Goal: Information Seeking & Learning: Learn about a topic

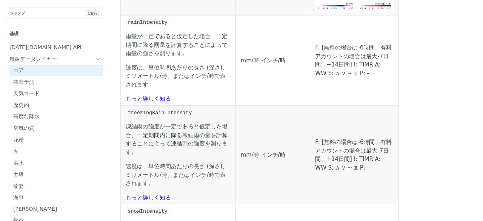
scroll to position [1280, 0]
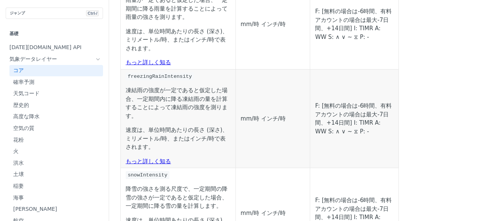
click at [295, 69] on td "mm/時 インチ/時" at bounding box center [272, 24] width 75 height 90
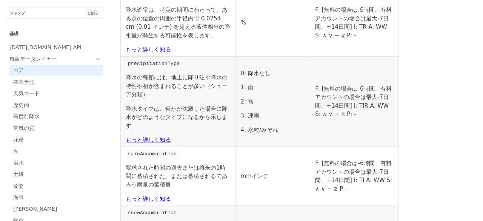
scroll to position [1657, 0]
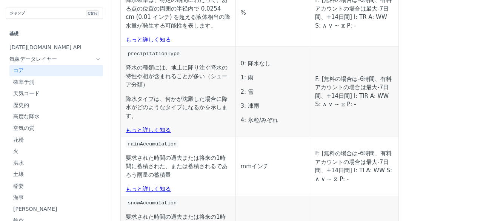
click at [208, 137] on td "precipitationType 降水の種類には、地上に降り注ぐ降水の特性や相が含まれることが多い（シューア分類） 降水タイプは、何かが沈殿した場合に降水が…" at bounding box center [178, 91] width 115 height 90
click at [195, 88] on font "降水の種類には、地上に降り注ぐ降水の特性や相が含まれることが多い（シューア分類）" at bounding box center [177, 76] width 102 height 24
drag, startPoint x: 127, startPoint y: 96, endPoint x: 174, endPoint y: 99, distance: 47.6
click at [174, 99] on td "precipitationType 降水の種類には、地上に降り注ぐ降水の特性や相が含まれることが多い（シューア分類） 降水タイプは、何かが沈殿した場合に降水が…" at bounding box center [178, 91] width 115 height 90
copy span "precipitationType"
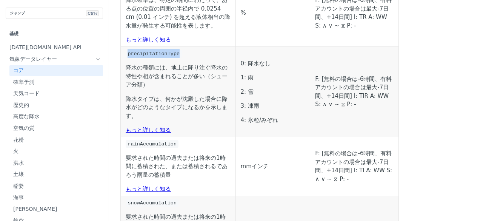
copy span "precipitationType"
click at [189, 88] on font "降水の種類には、地上に降り注ぐ降水の特性や相が含まれることが多い（シューア分類）" at bounding box center [177, 76] width 102 height 24
drag, startPoint x: 126, startPoint y: 141, endPoint x: 159, endPoint y: 138, distance: 33.0
click at [159, 137] on td "precipitationType 降水の種類には、地上に降り注ぐ降水の特性や相が含まれることが多い（シューア分類） 降水タイプは、何かが沈殿した場合に降水が…" at bounding box center [178, 91] width 115 height 90
copy font "降水タイプは"
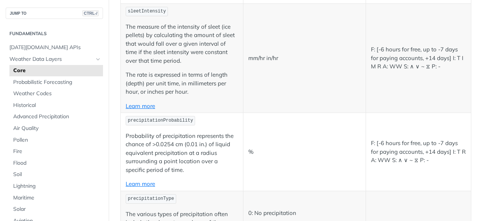
scroll to position [1734, 0]
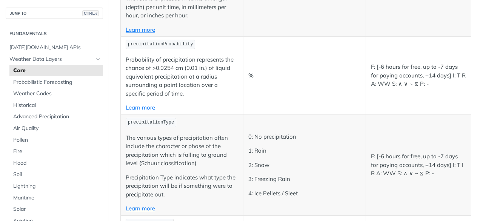
click at [288, 132] on p "0: No precipitation" at bounding box center [304, 136] width 112 height 9
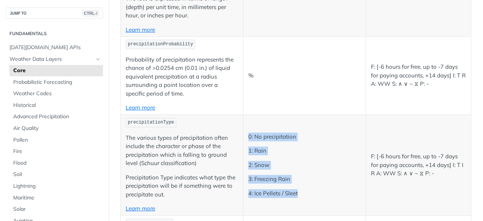
drag, startPoint x: 246, startPoint y: 120, endPoint x: 296, endPoint y: 167, distance: 68.6
click at [300, 172] on td "0: No precipitation 1: Rain 2: Snow 3: Freezing Rain 4: Ice Pellets / Sleet" at bounding box center [304, 164] width 123 height 101
copy td "0: No precipitation 1: Rain 2: Snow 3: Freezing Rain 4: Ice Pellets / Sleet"
click at [31, 188] on span "Lightning" at bounding box center [57, 186] width 88 height 8
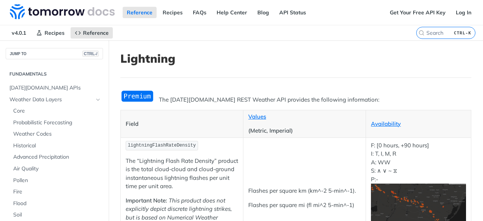
drag, startPoint x: 306, startPoint y: 59, endPoint x: 308, endPoint y: 66, distance: 7.2
click at [306, 59] on h1 "Lightning" at bounding box center [295, 59] width 351 height 14
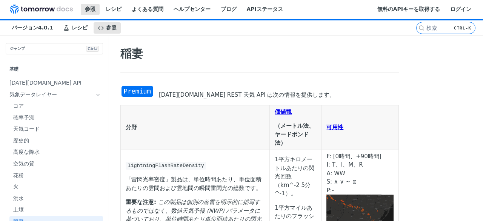
scroll to position [38, 0]
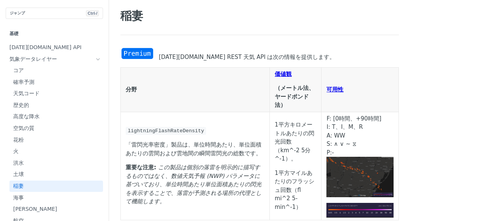
click at [288, 12] on article "稲妻 [DATE][DOMAIN_NAME] REST 天気 API は次の情報を提供します。 分野 価値観 （メートル法、ヤードポンド法） 可用性 ligh…" at bounding box center [260, 163] width 302 height 330
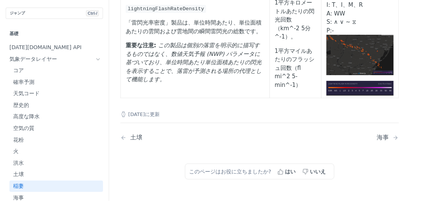
scroll to position [144, 0]
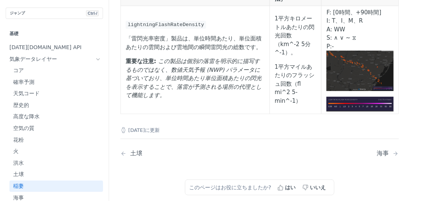
click at [368, 105] on img "画像を拡大" at bounding box center [359, 104] width 67 height 15
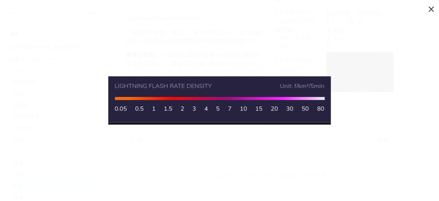
scroll to position [135, 0]
click at [343, 73] on span "Collapse image" at bounding box center [219, 100] width 439 height 201
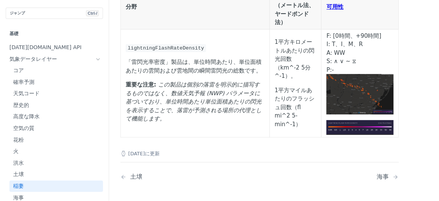
scroll to position [109, 0]
